Goal: Information Seeking & Learning: Learn about a topic

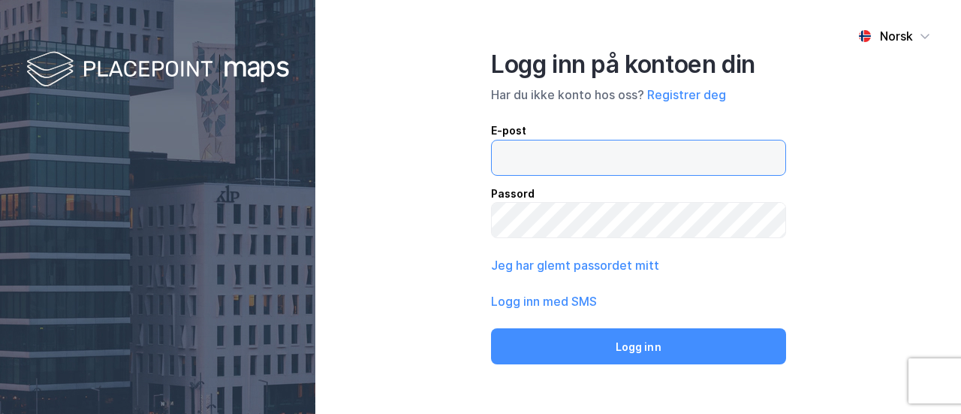
click at [543, 154] on input "email" at bounding box center [638, 157] width 293 height 35
type input "[EMAIL_ADDRESS][PERSON_NAME][DOMAIN_NAME]"
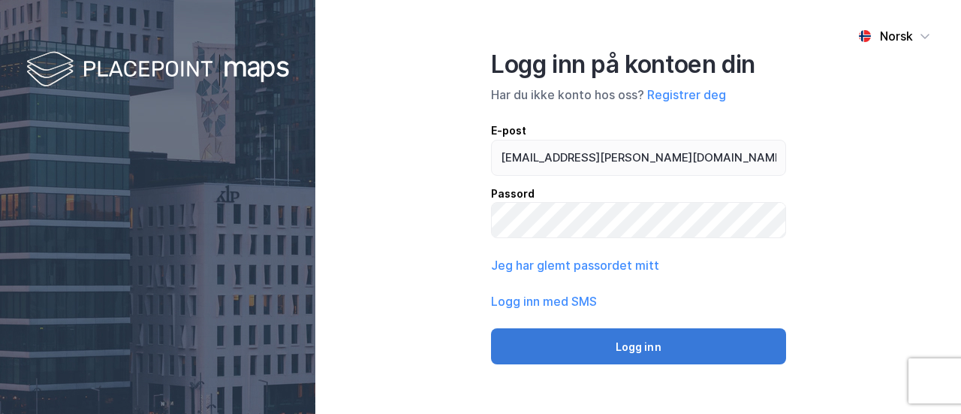
click at [630, 348] on button "Logg inn" at bounding box center [638, 346] width 295 height 36
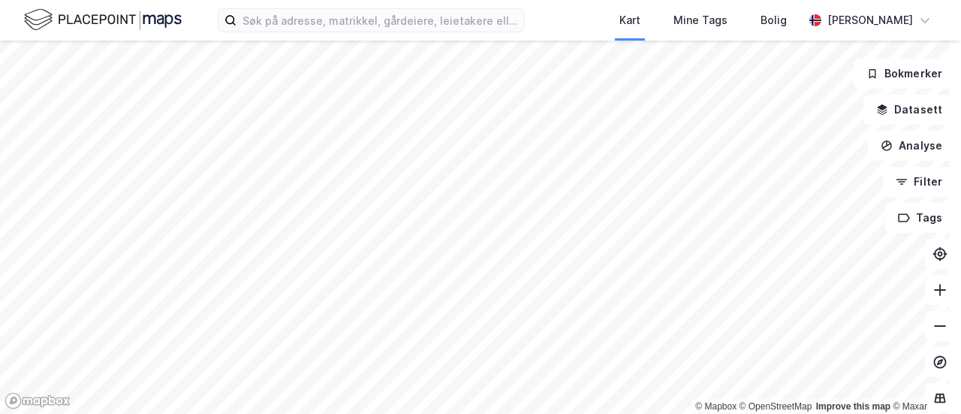
click at [604, 413] on html "Kart Mine Tags Bolig [PERSON_NAME] © Mapbox © OpenStreetMap Improve this map © …" at bounding box center [480, 207] width 961 height 414
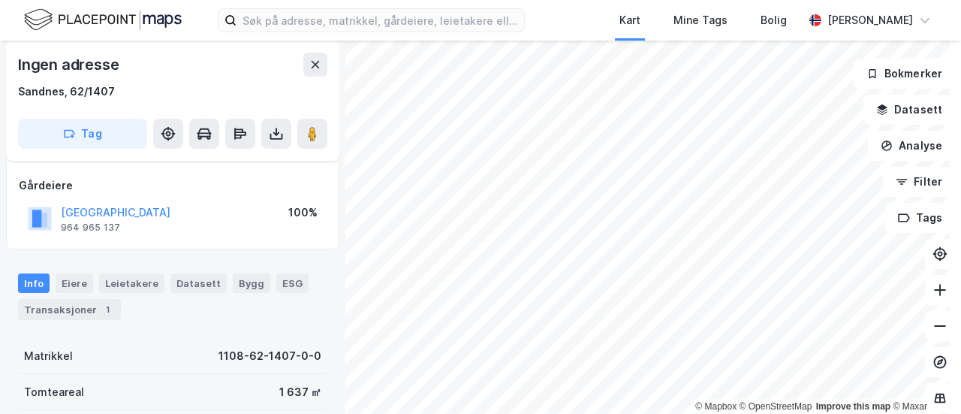
scroll to position [150, 0]
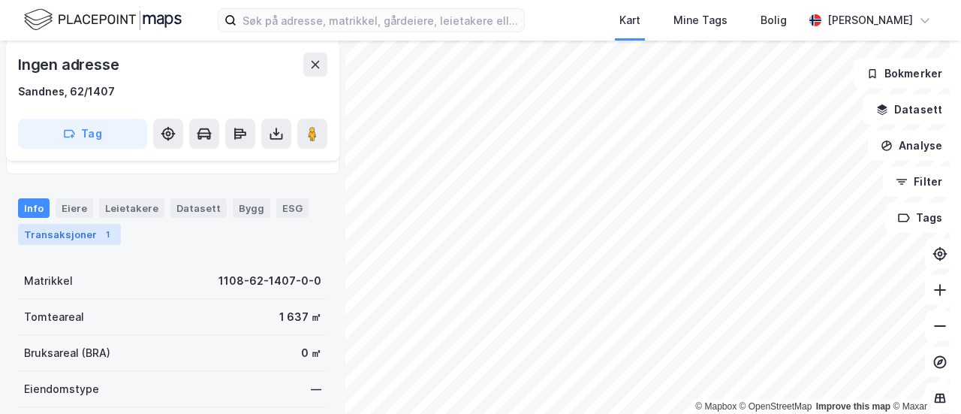
click at [69, 234] on div "Transaksjoner 1" at bounding box center [69, 234] width 103 height 21
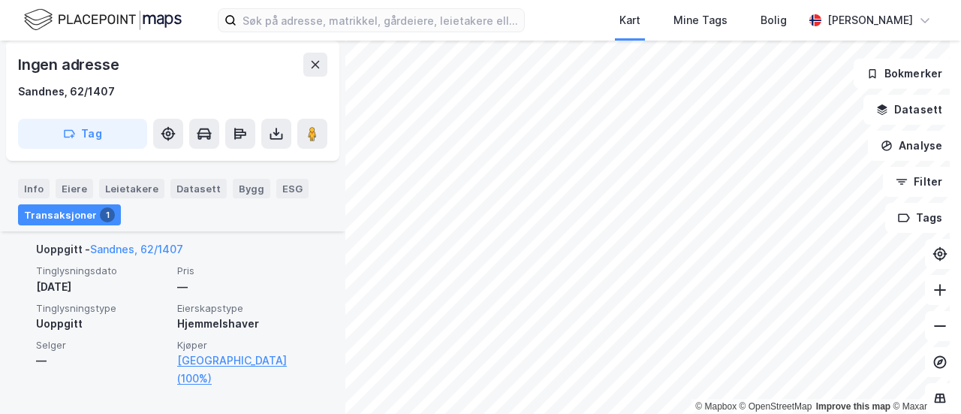
scroll to position [41, 0]
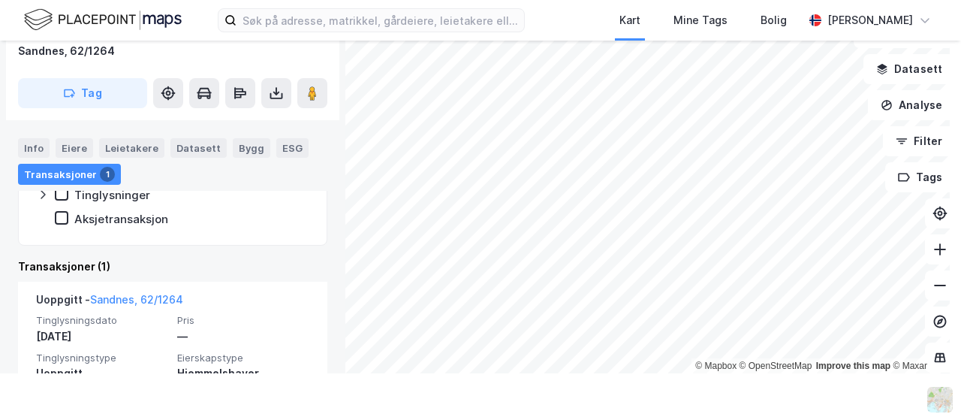
scroll to position [349, 0]
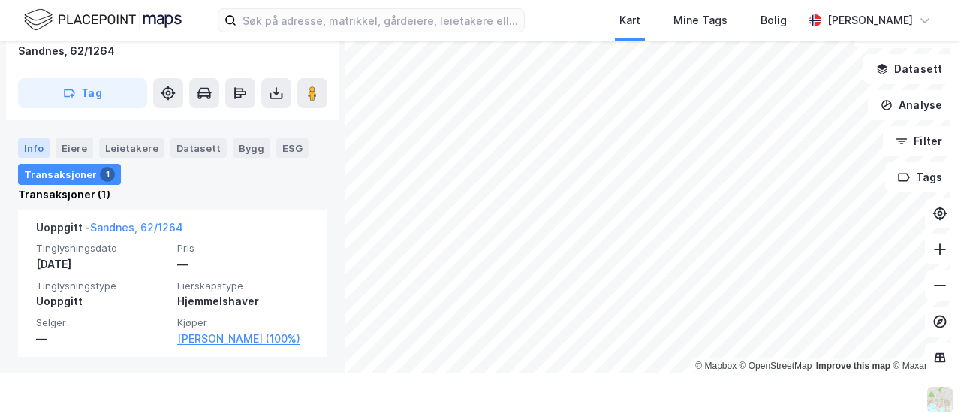
click at [30, 149] on div "Info" at bounding box center [34, 148] width 32 height 20
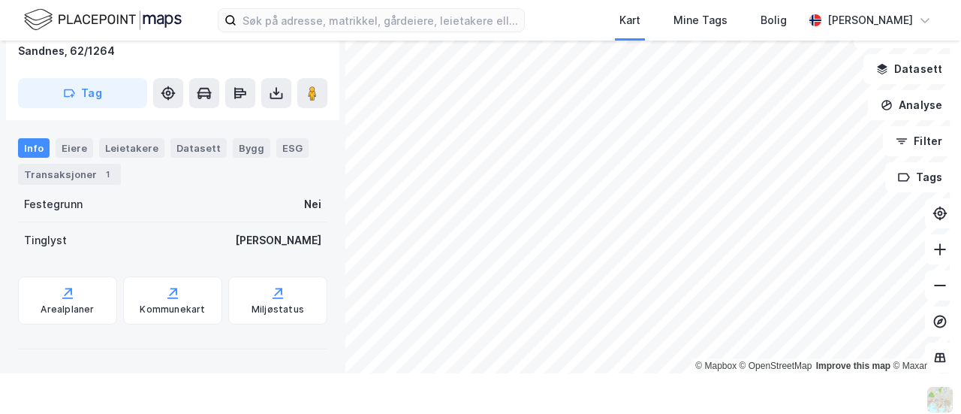
scroll to position [324, 0]
click at [71, 147] on div "Eiere" at bounding box center [75, 148] width 38 height 20
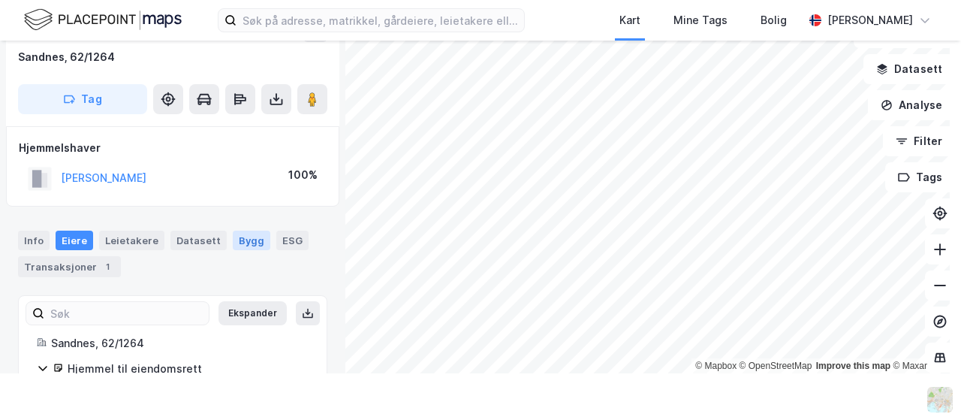
click at [234, 236] on div "Bygg" at bounding box center [252, 240] width 38 height 20
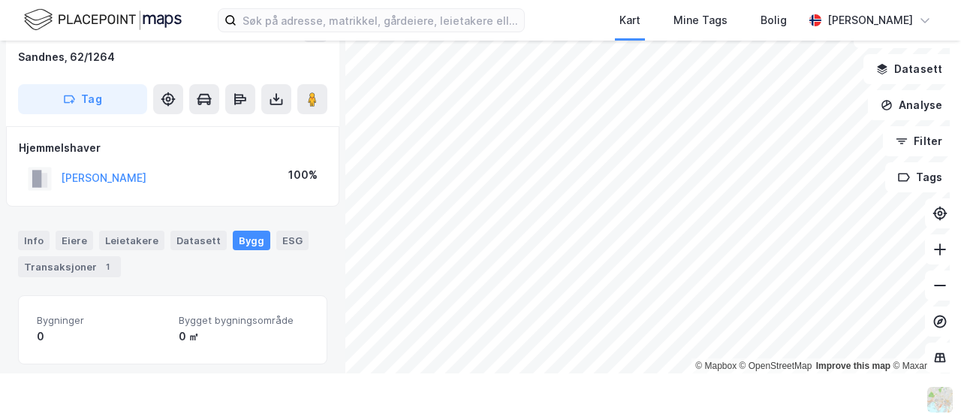
scroll to position [8, 0]
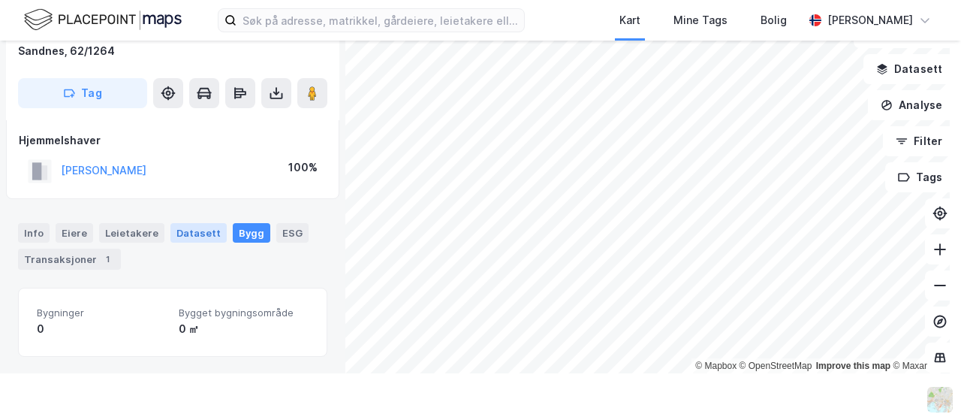
click at [178, 238] on div "Datasett" at bounding box center [198, 233] width 56 height 20
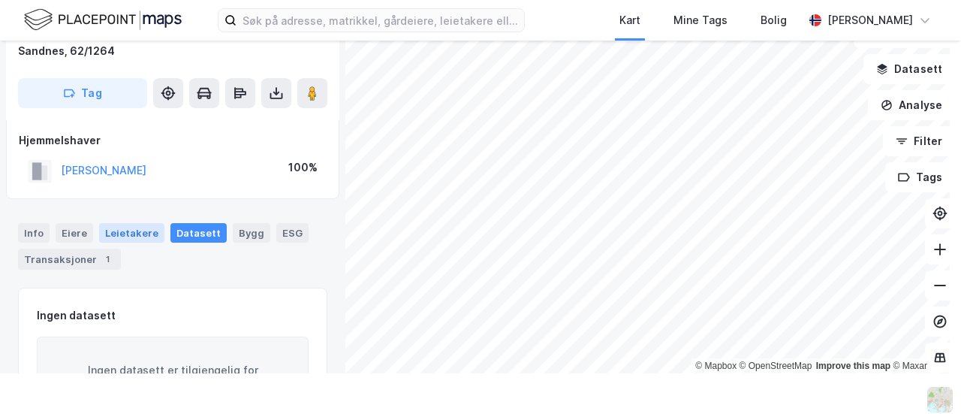
click at [142, 232] on div "Leietakere" at bounding box center [131, 233] width 65 height 20
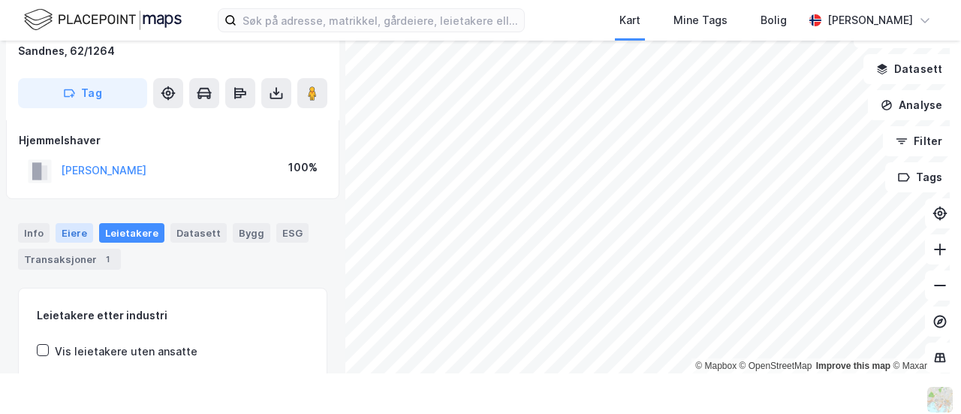
click at [77, 235] on div "Eiere" at bounding box center [75, 233] width 38 height 20
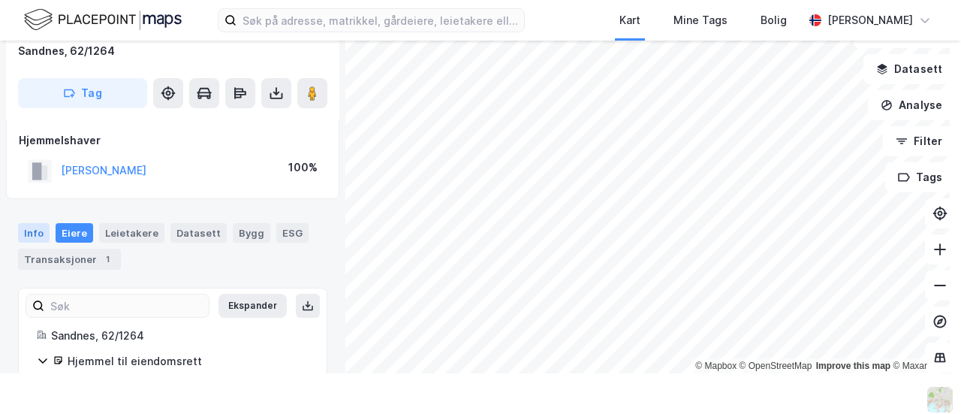
click at [29, 226] on div "Info" at bounding box center [34, 233] width 32 height 20
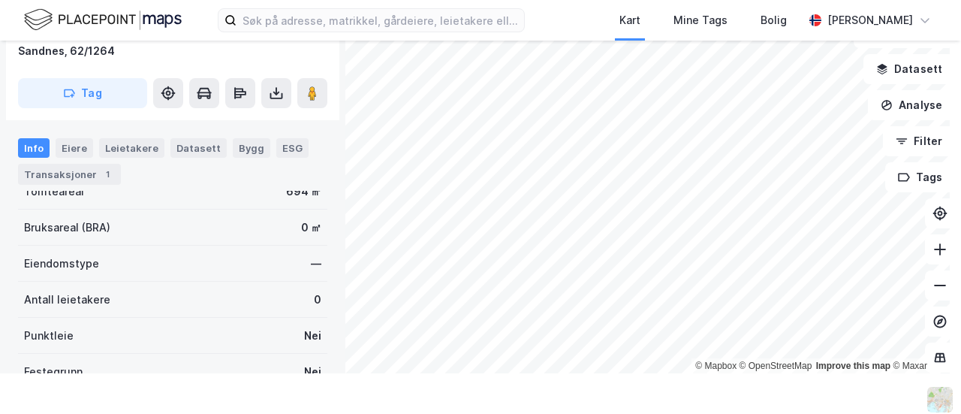
scroll to position [83, 0]
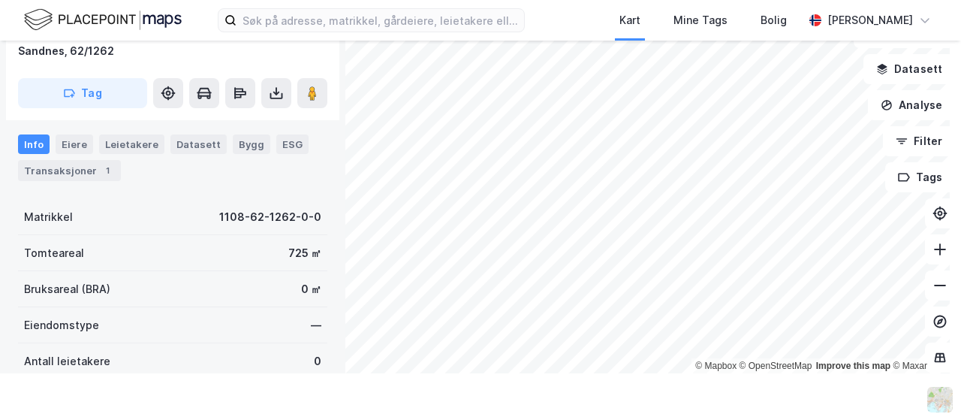
scroll to position [24, 0]
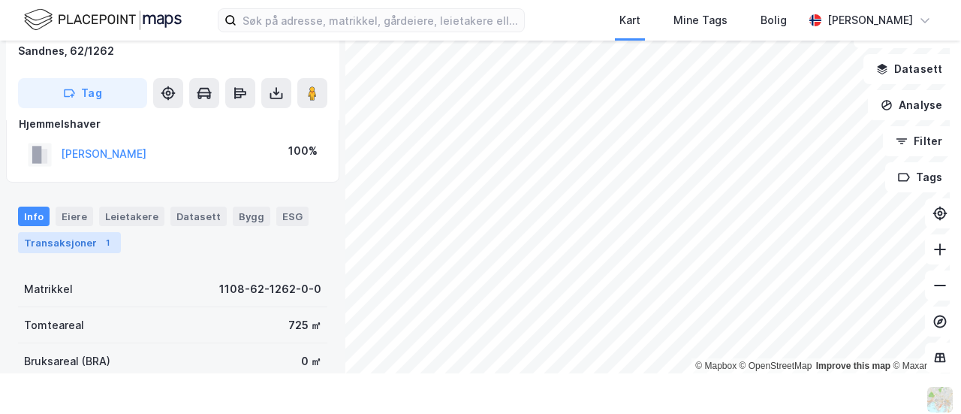
click at [65, 239] on div "Transaksjoner 1" at bounding box center [69, 242] width 103 height 21
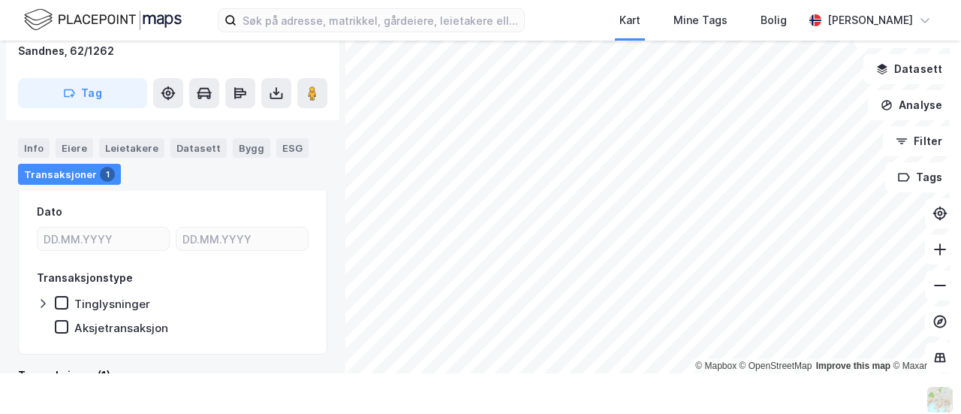
scroll to position [49, 0]
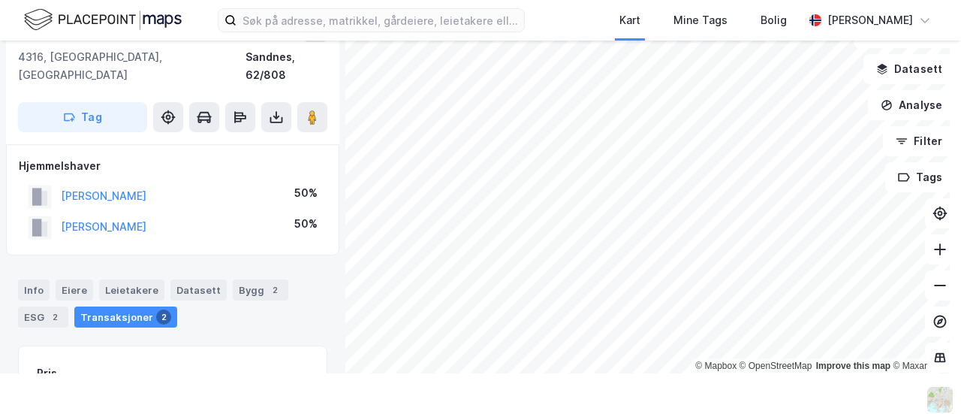
scroll to position [49, 0]
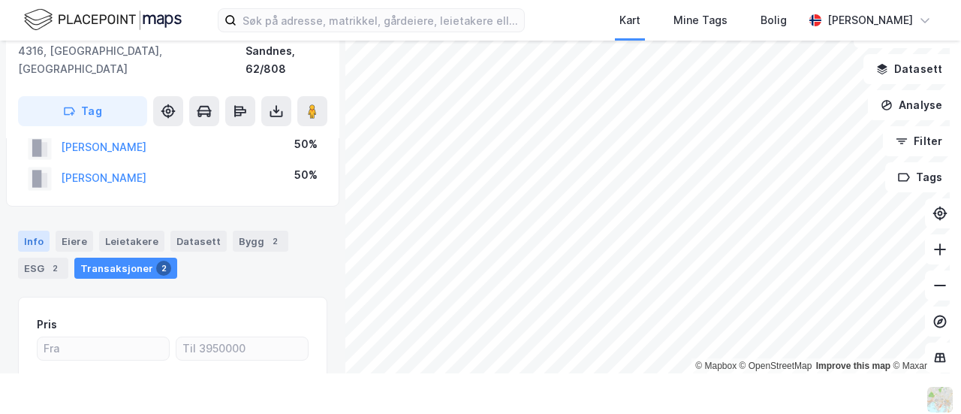
click at [24, 230] on div "Info" at bounding box center [34, 240] width 32 height 21
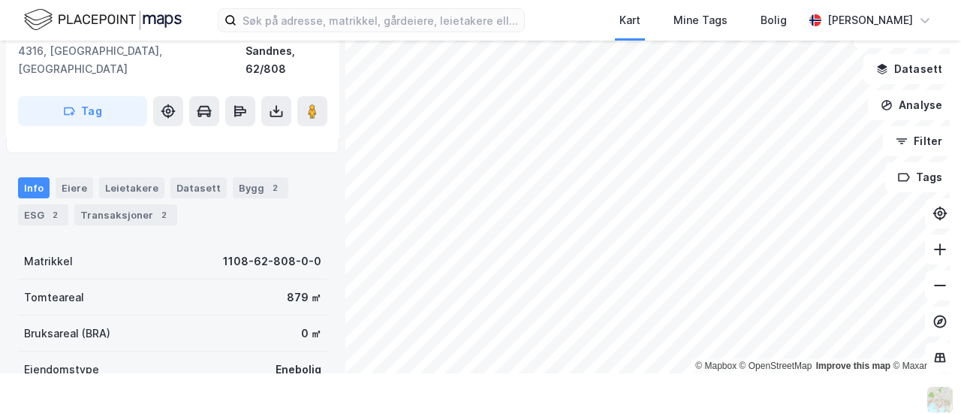
scroll to position [124, 0]
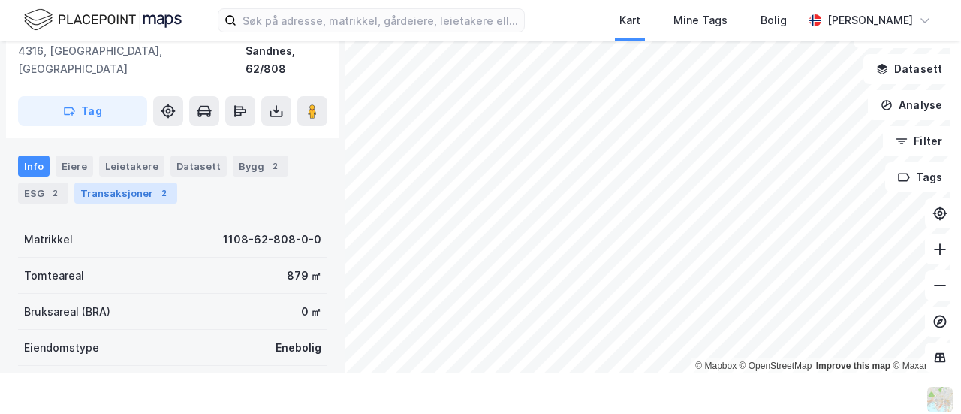
click at [113, 182] on div "Transaksjoner 2" at bounding box center [125, 192] width 103 height 21
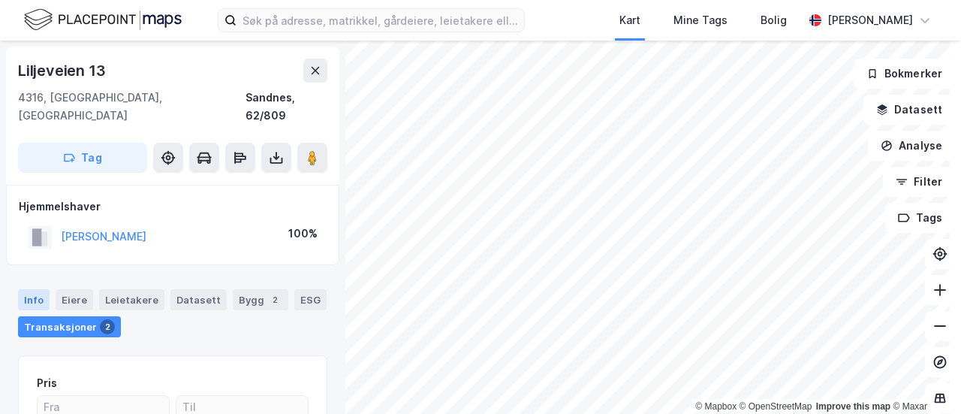
click at [20, 289] on div "Info" at bounding box center [34, 299] width 32 height 21
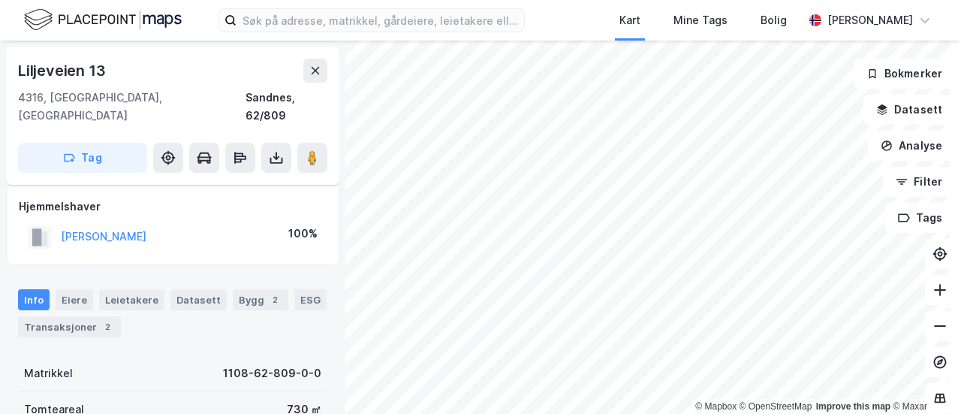
scroll to position [75, 0]
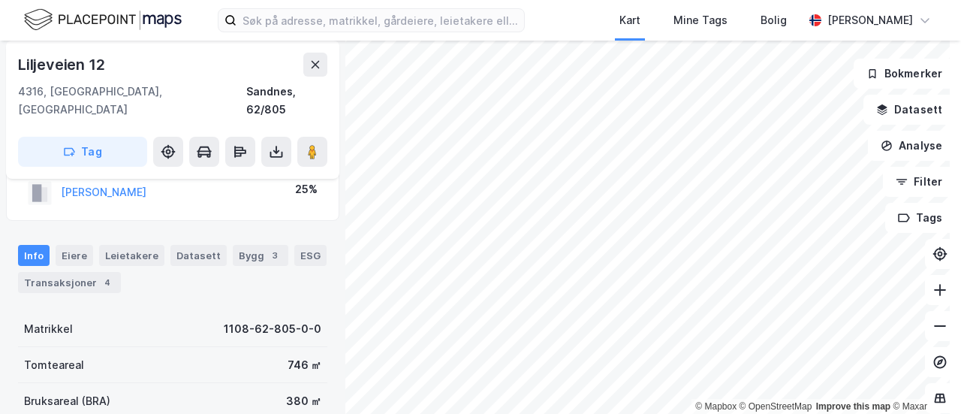
scroll to position [75, 0]
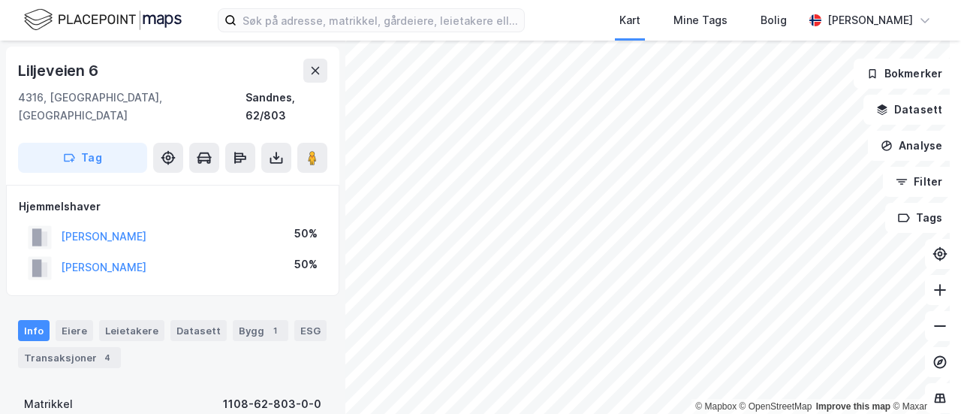
scroll to position [75, 0]
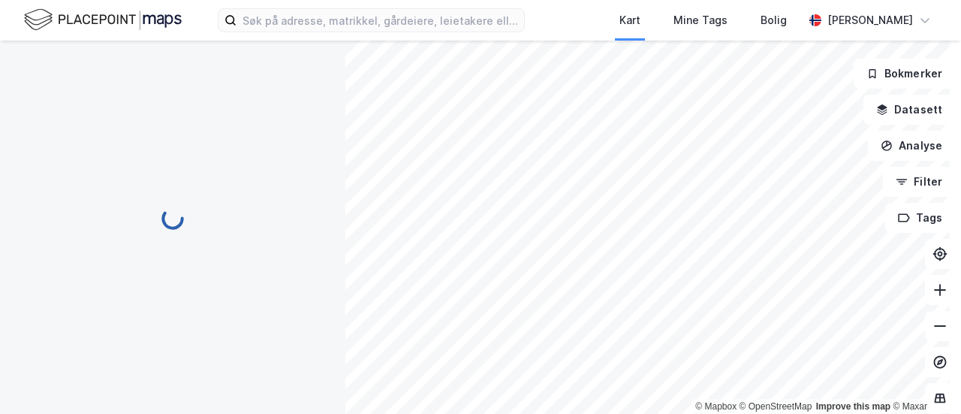
scroll to position [75, 0]
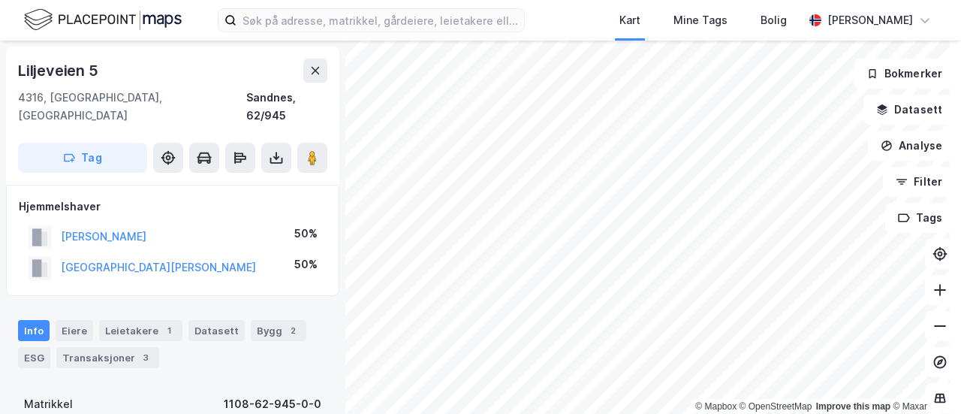
scroll to position [75, 0]
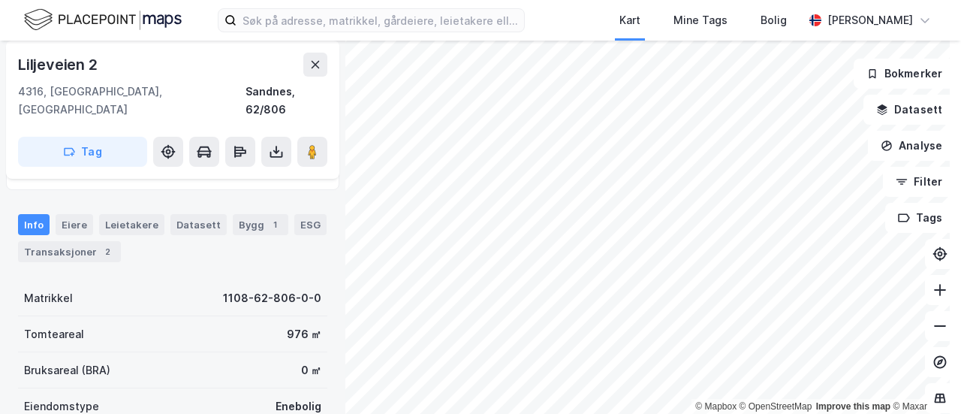
scroll to position [75, 0]
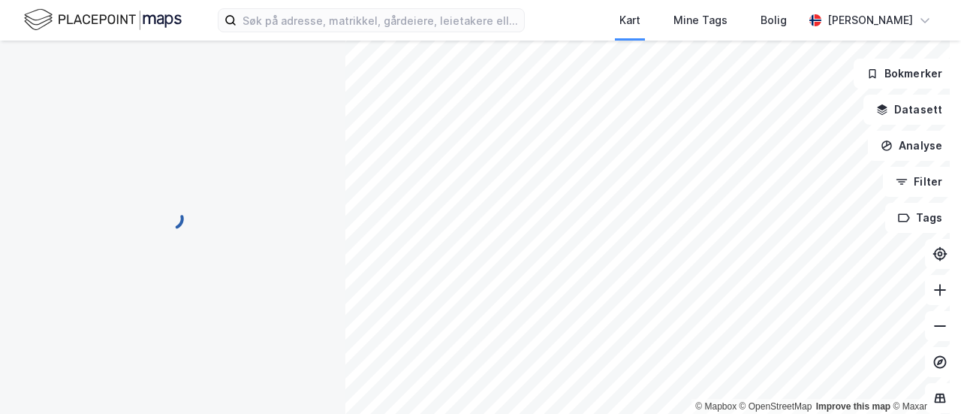
scroll to position [75, 0]
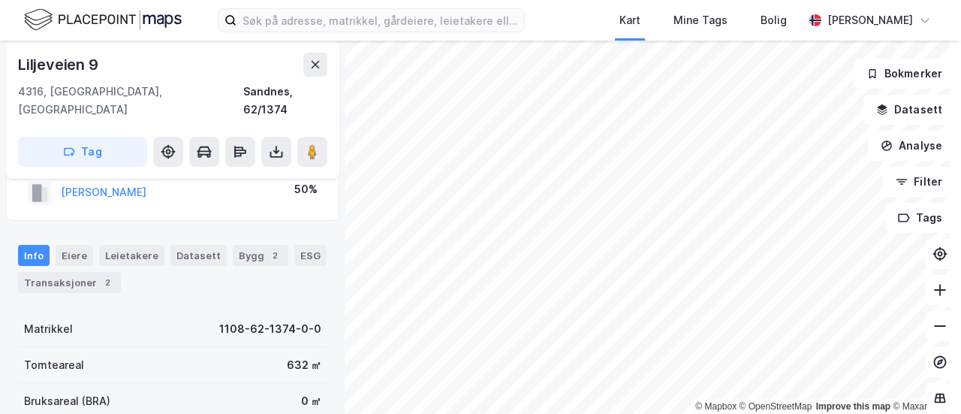
scroll to position [75, 0]
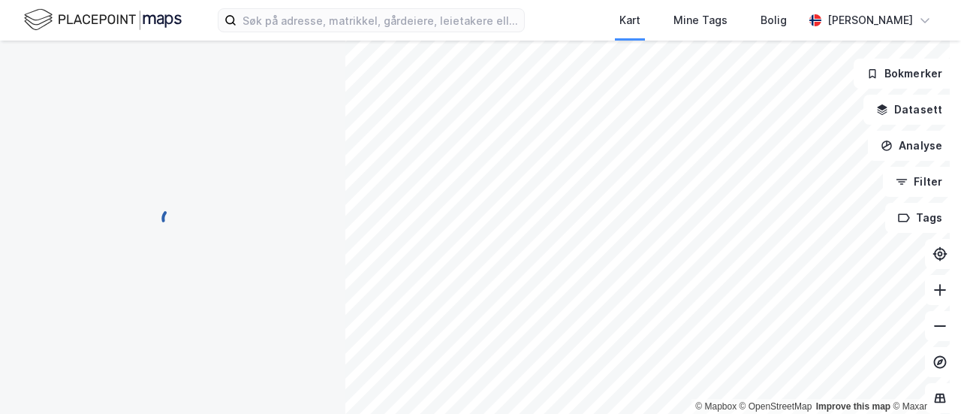
scroll to position [75, 0]
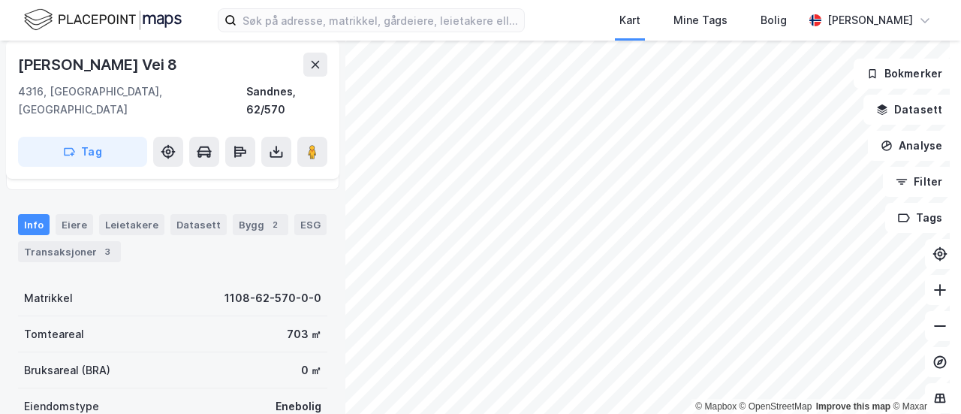
scroll to position [75, 0]
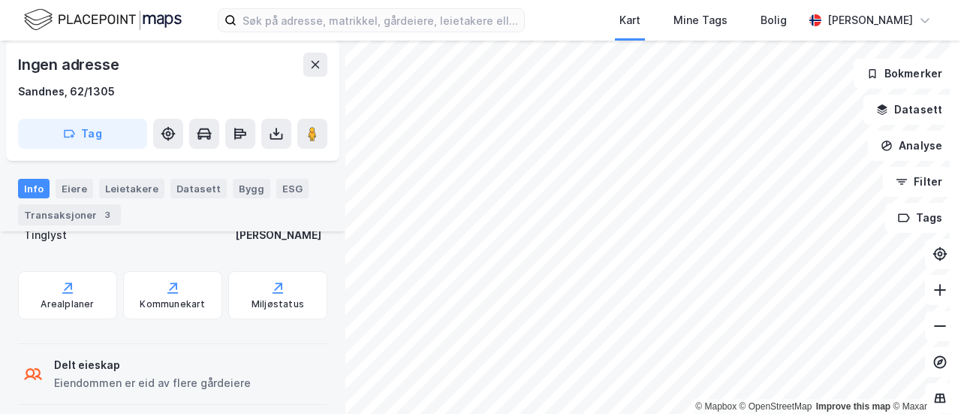
scroll to position [415, 0]
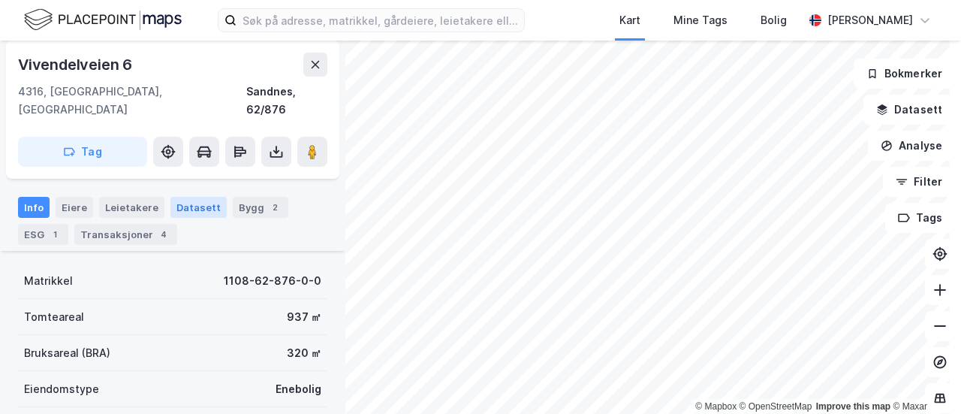
scroll to position [150, 0]
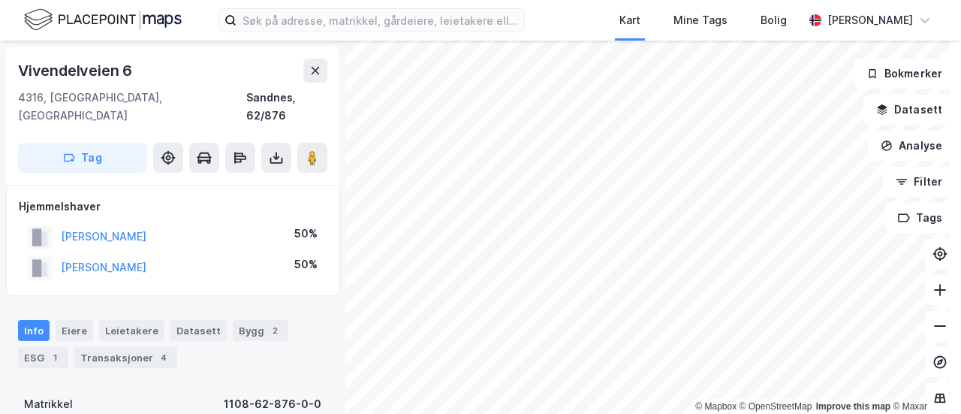
scroll to position [1, 0]
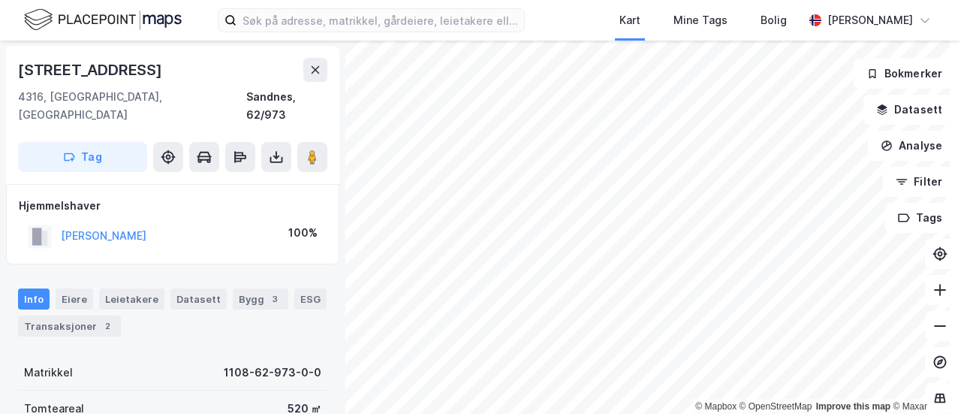
scroll to position [1, 0]
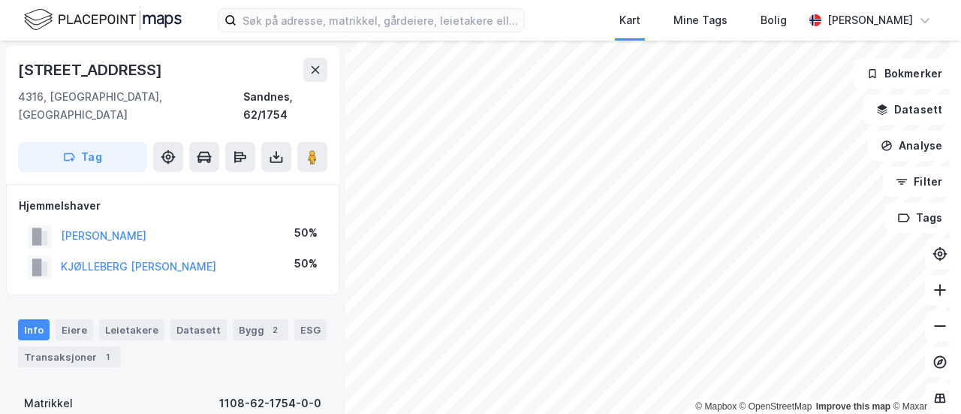
scroll to position [1, 0]
